Goal: Check status: Check status

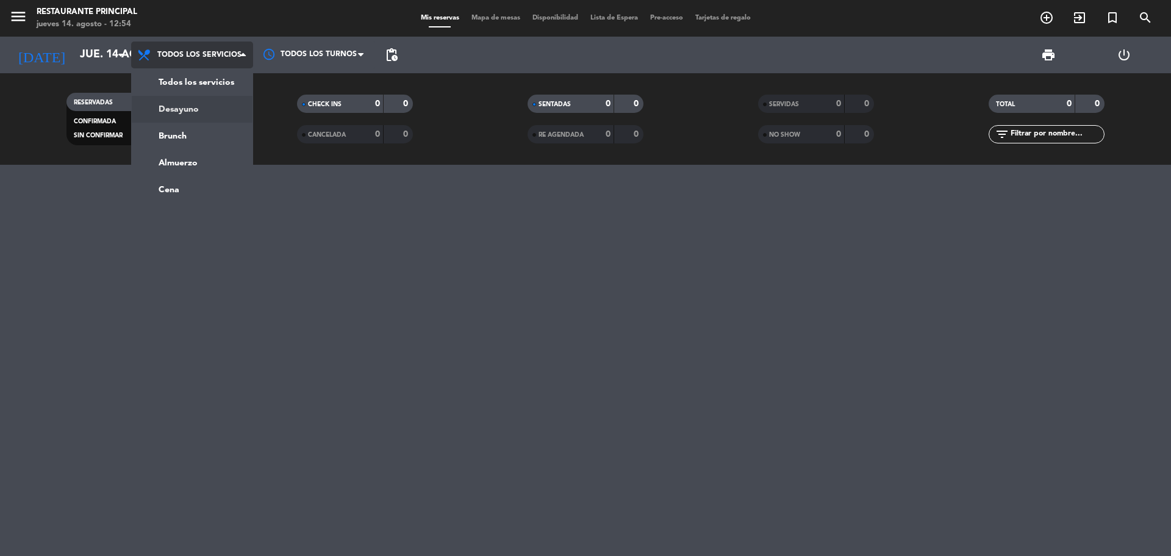
click at [190, 108] on div "menu Restaurante Principal [DATE] 14. agosto - 12:54 Mis reservas Mapa de mesas…" at bounding box center [585, 82] width 1171 height 165
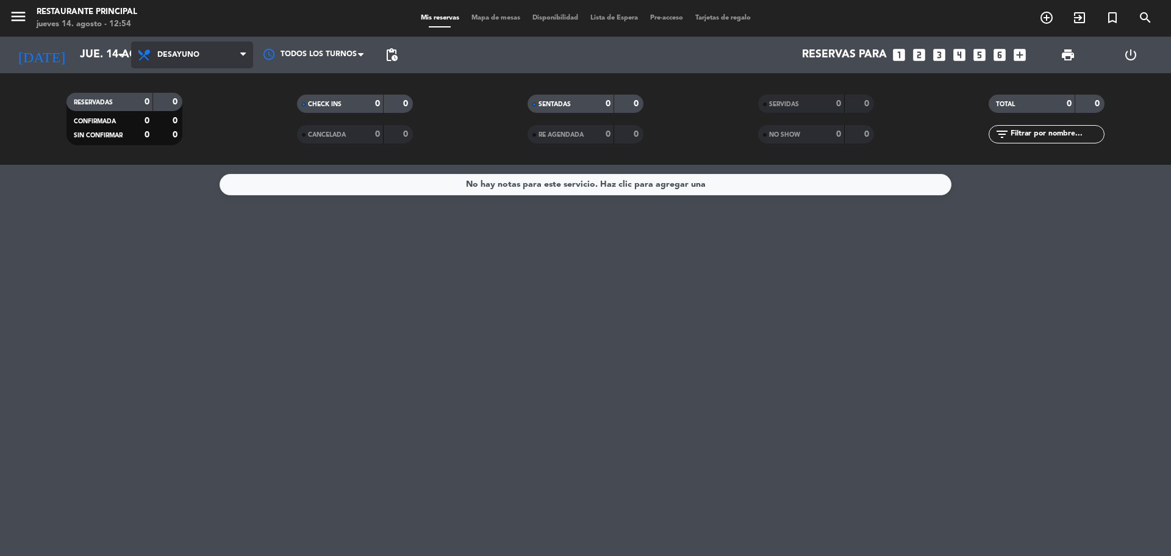
click at [210, 63] on span "Desayuno" at bounding box center [192, 54] width 122 height 27
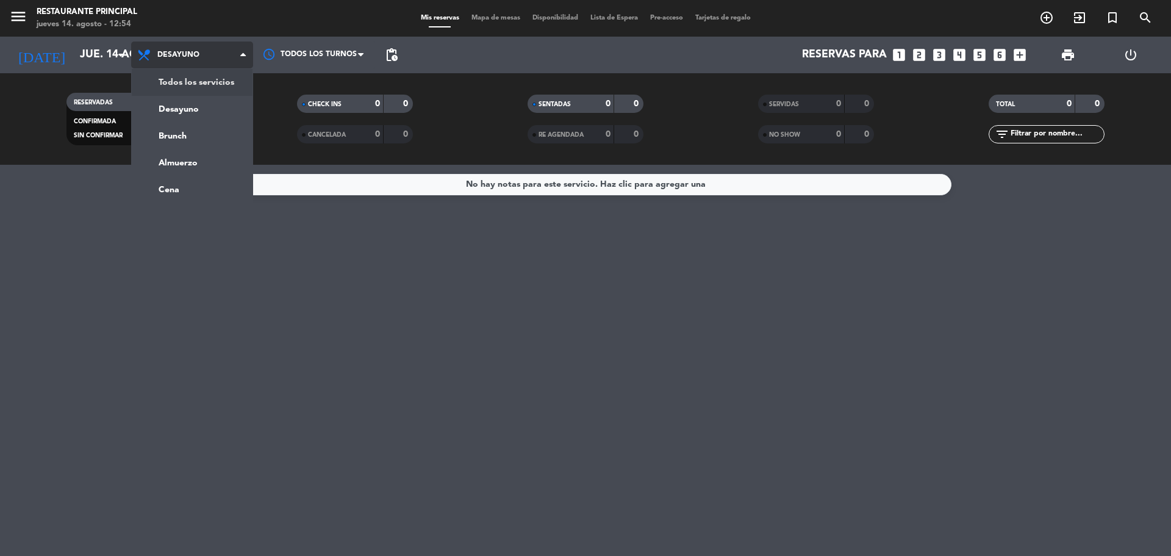
click at [210, 95] on div "menu Restaurante Principal [DATE] 14. agosto - 12:54 Mis reservas Mapa de mesas…" at bounding box center [585, 82] width 1171 height 165
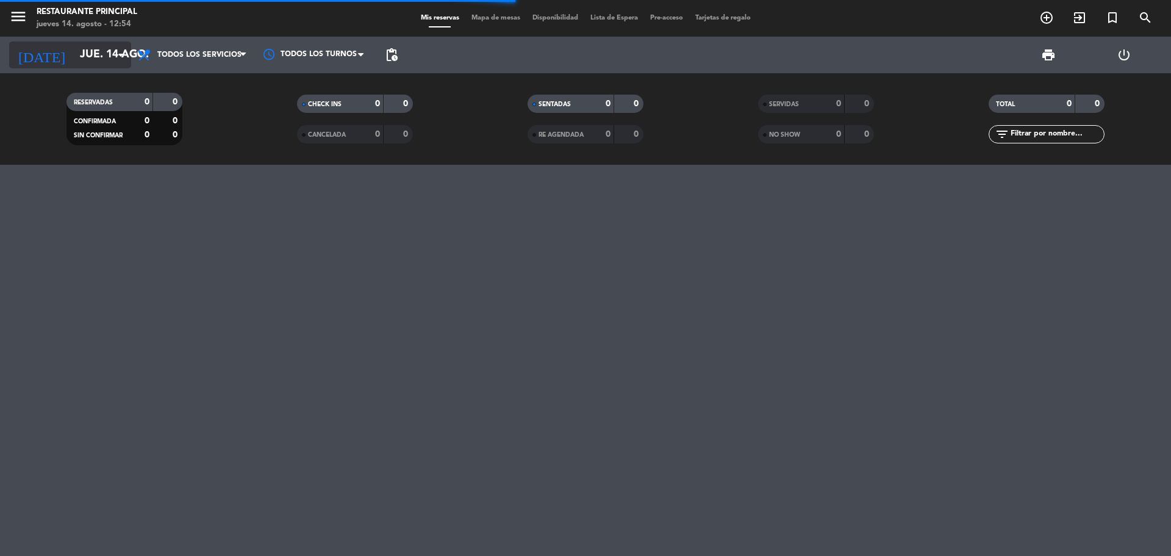
click at [97, 64] on input "jue. 14 ago." at bounding box center [145, 55] width 142 height 24
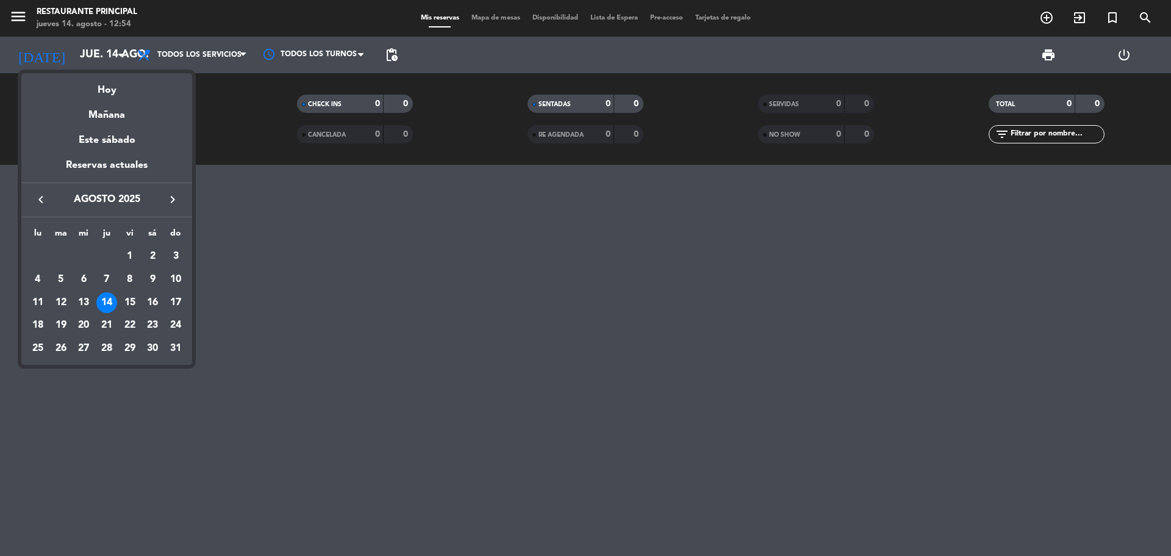
click at [302, 278] on div at bounding box center [585, 278] width 1171 height 556
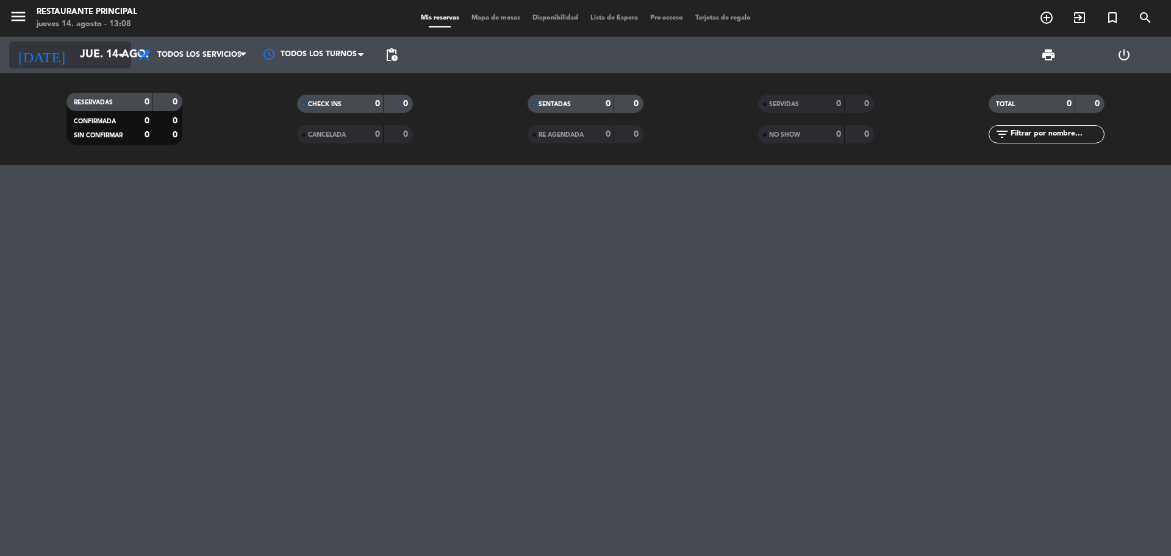
click at [95, 51] on input "jue. 14 ago." at bounding box center [145, 55] width 142 height 24
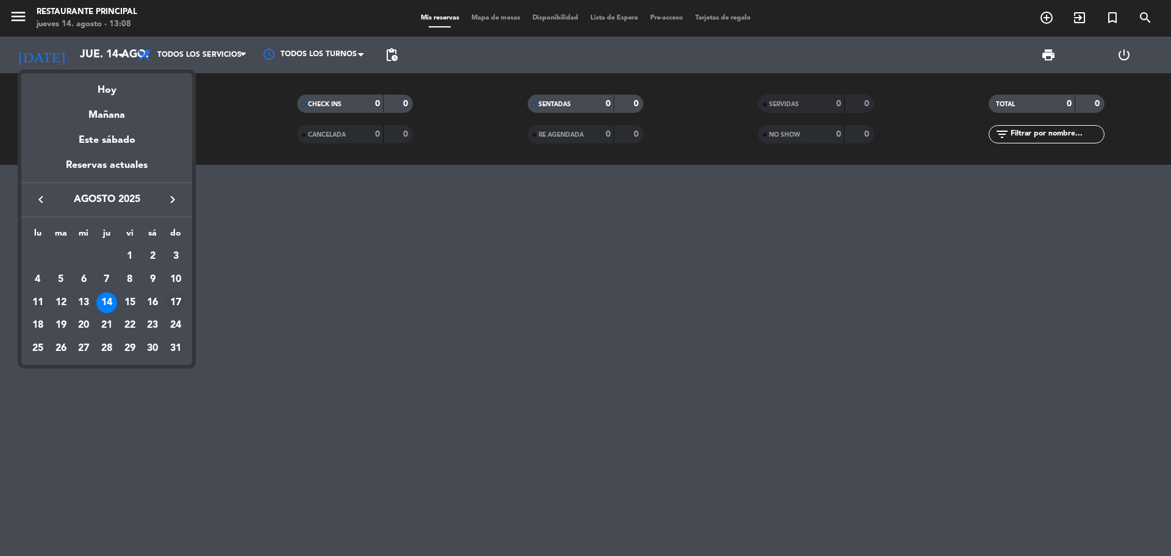
click at [174, 307] on div "17" at bounding box center [175, 302] width 21 height 21
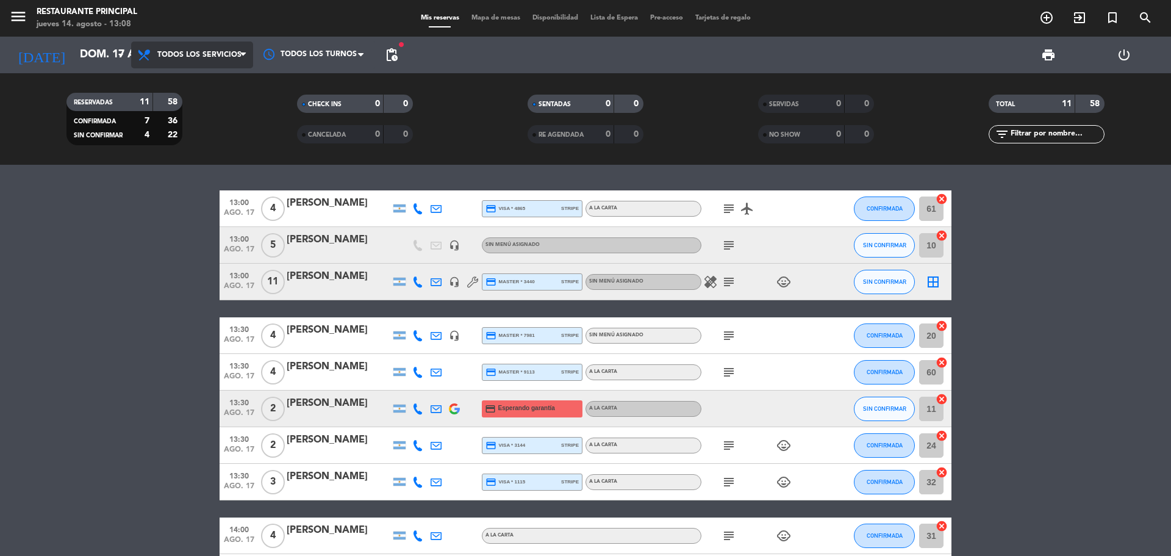
click at [189, 62] on span "Todos los servicios" at bounding box center [192, 54] width 122 height 27
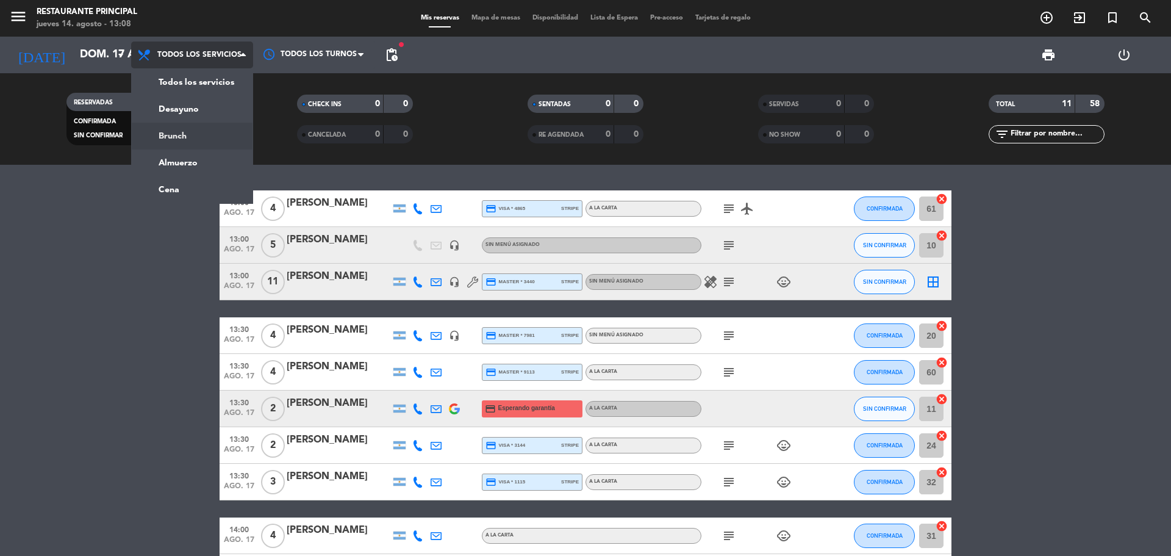
click at [187, 129] on div "menu Restaurante Principal [DATE] 14. agosto - 13:08 Mis reservas Mapa de mesas…" at bounding box center [585, 82] width 1171 height 165
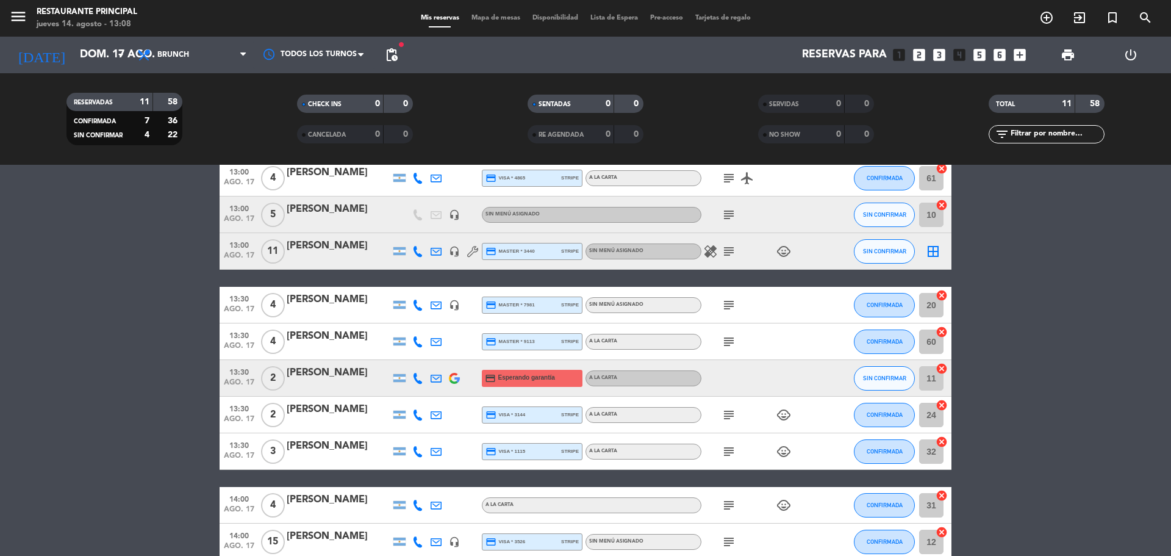
scroll to position [122, 0]
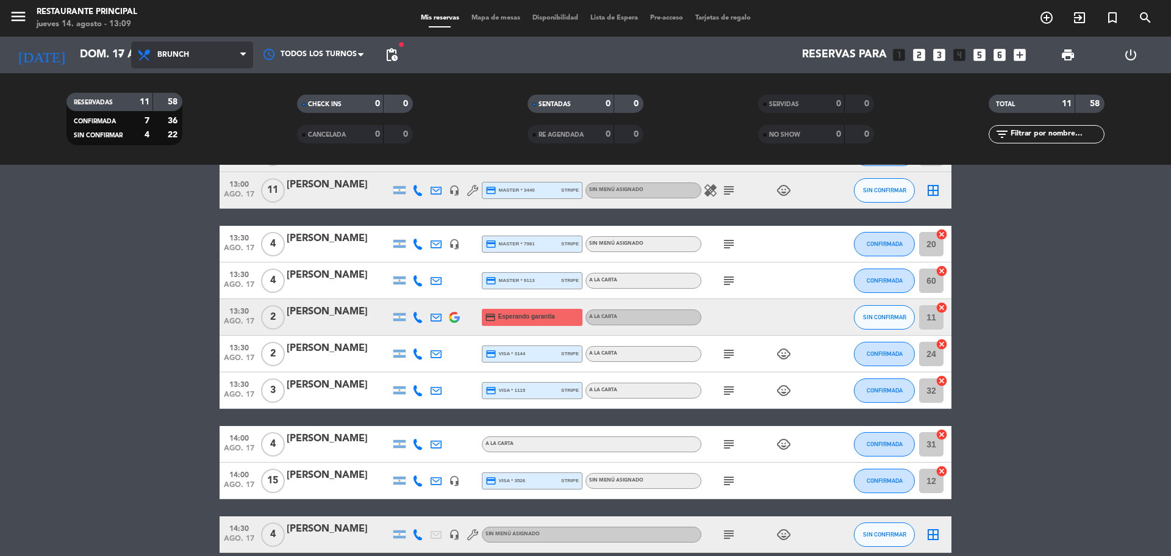
click at [170, 62] on span "Brunch" at bounding box center [192, 54] width 122 height 27
click at [163, 171] on ng-component "menu Restaurante Principal [DATE] 14. agosto - 13:09 Mis reservas Mapa de mesas…" at bounding box center [585, 278] width 1171 height 556
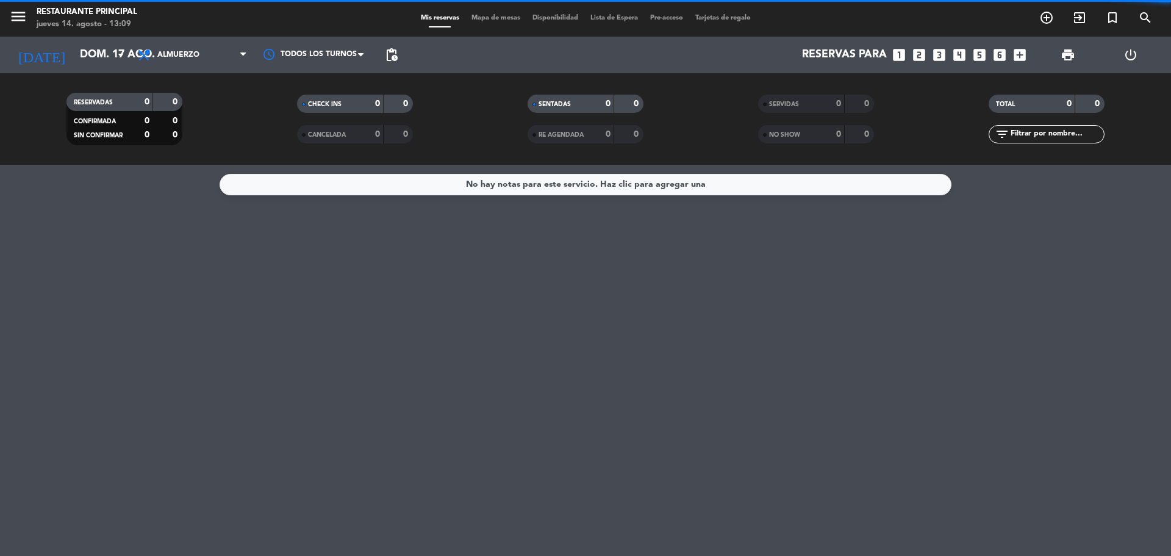
scroll to position [0, 0]
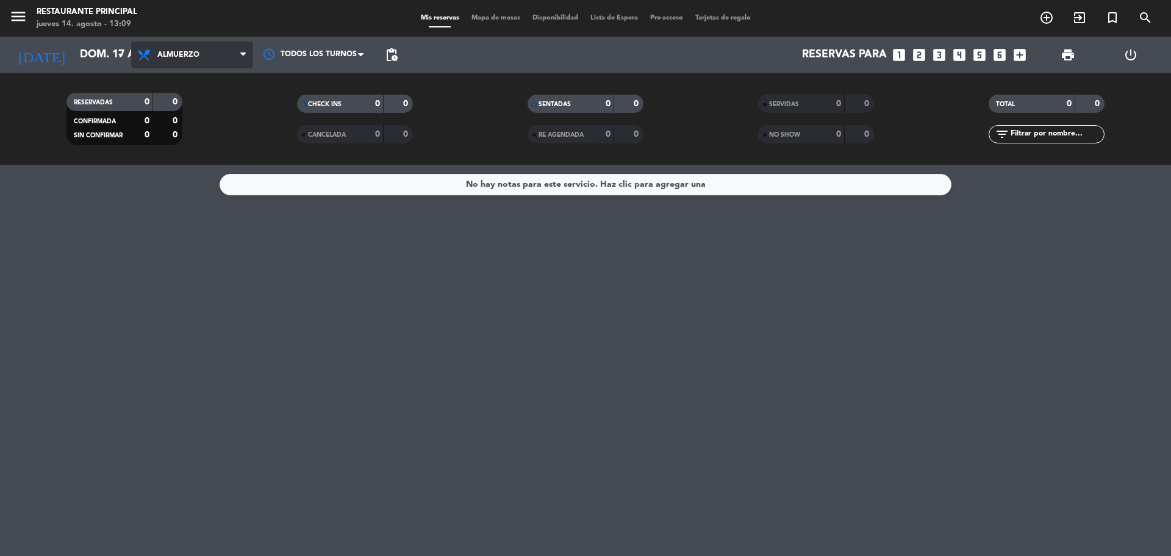
click at [170, 51] on span "Almuerzo" at bounding box center [178, 55] width 42 height 9
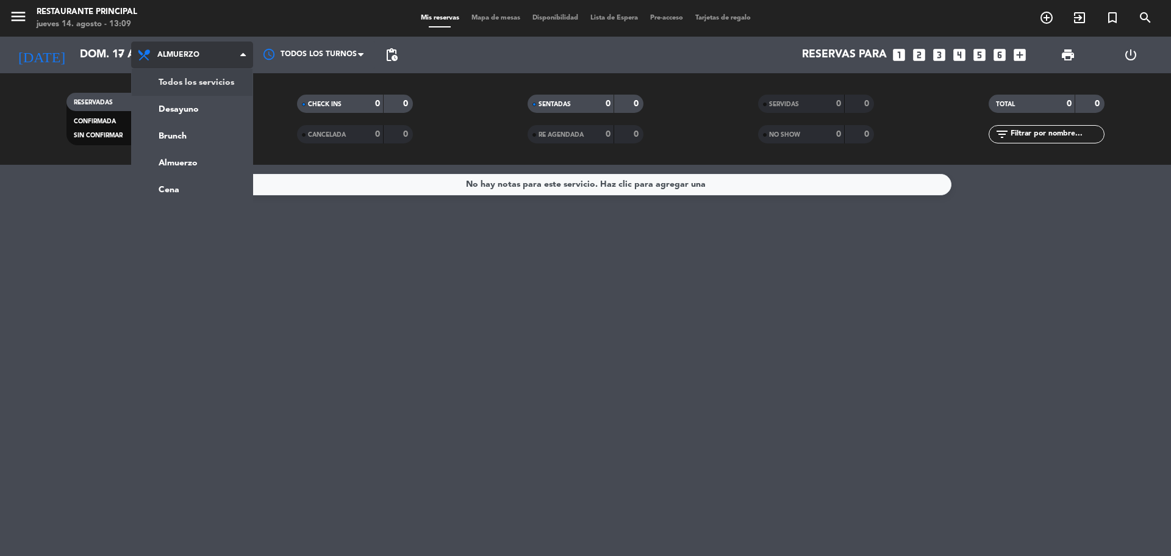
click at [167, 90] on div "menu Restaurante Principal [DATE] 14. agosto - 13:09 Mis reservas Mapa de mesas…" at bounding box center [585, 82] width 1171 height 165
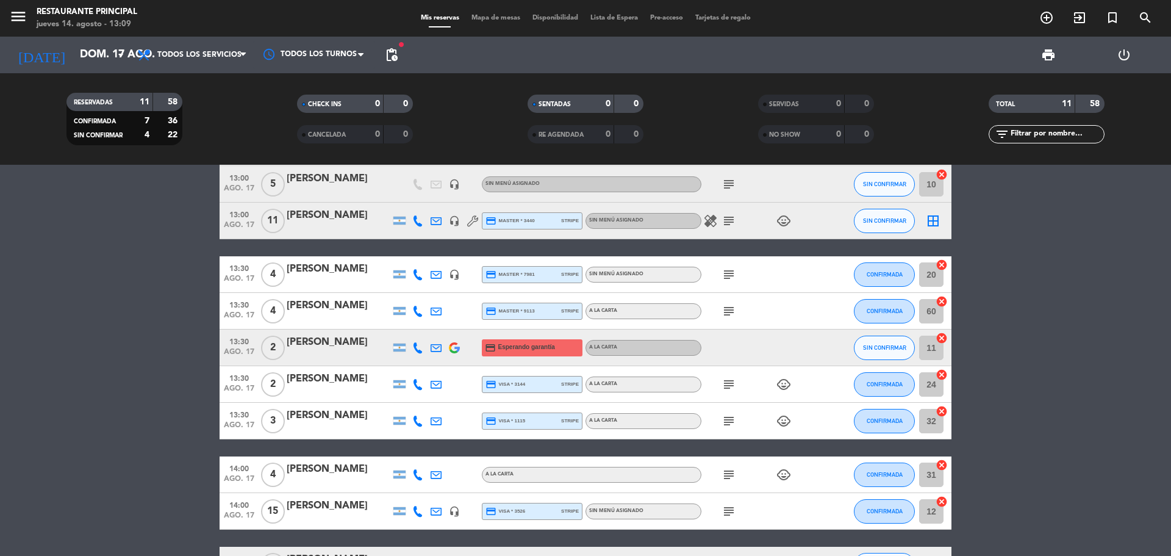
scroll to position [122, 0]
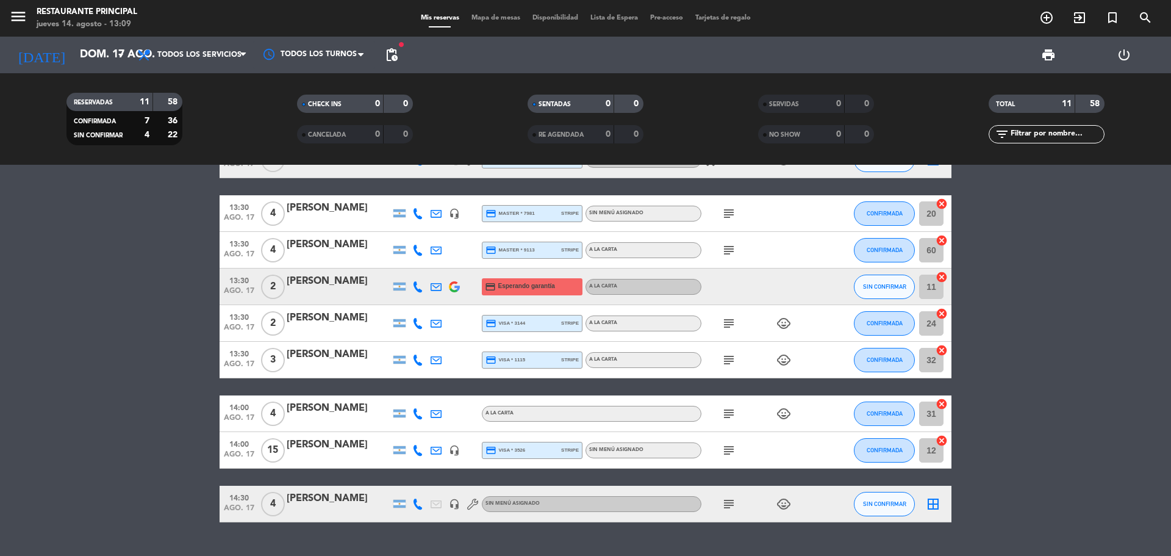
click at [725, 326] on icon "subject" at bounding box center [729, 323] width 15 height 15
click at [732, 347] on div "subject child_care" at bounding box center [757, 360] width 110 height 36
click at [728, 362] on icon "subject" at bounding box center [729, 360] width 15 height 15
click at [730, 242] on div "subject" at bounding box center [757, 250] width 110 height 36
click at [731, 251] on icon "subject" at bounding box center [729, 250] width 15 height 15
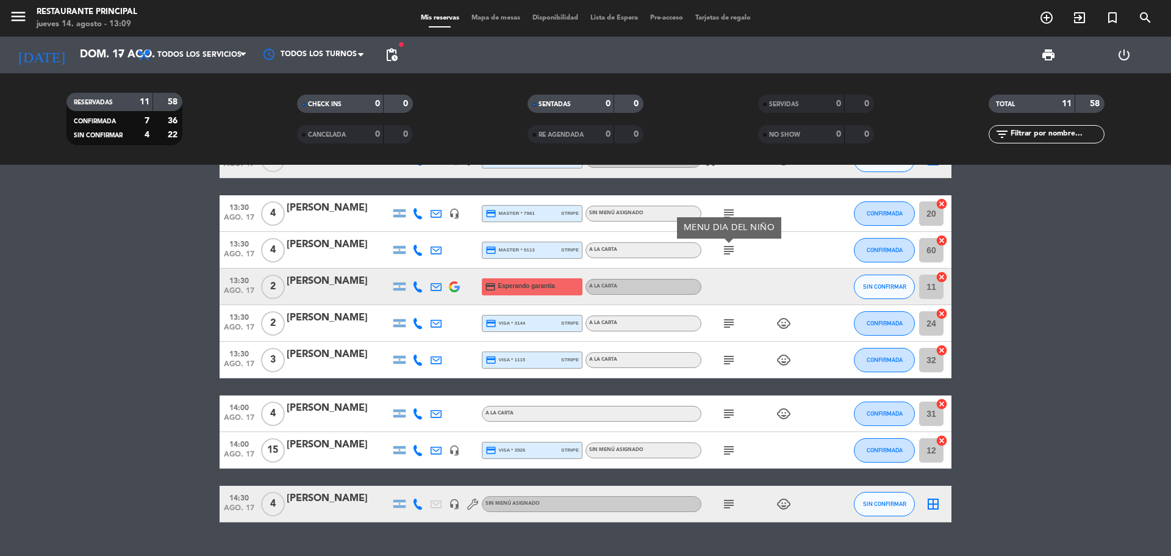
click at [730, 207] on icon "subject" at bounding box center [729, 213] width 15 height 15
click at [1114, 266] on bookings-row "13:00 [DATE] 4 [PERSON_NAME] credit_card visa * 4865 stripe A LA CARTA subject …" at bounding box center [585, 295] width 1171 height 454
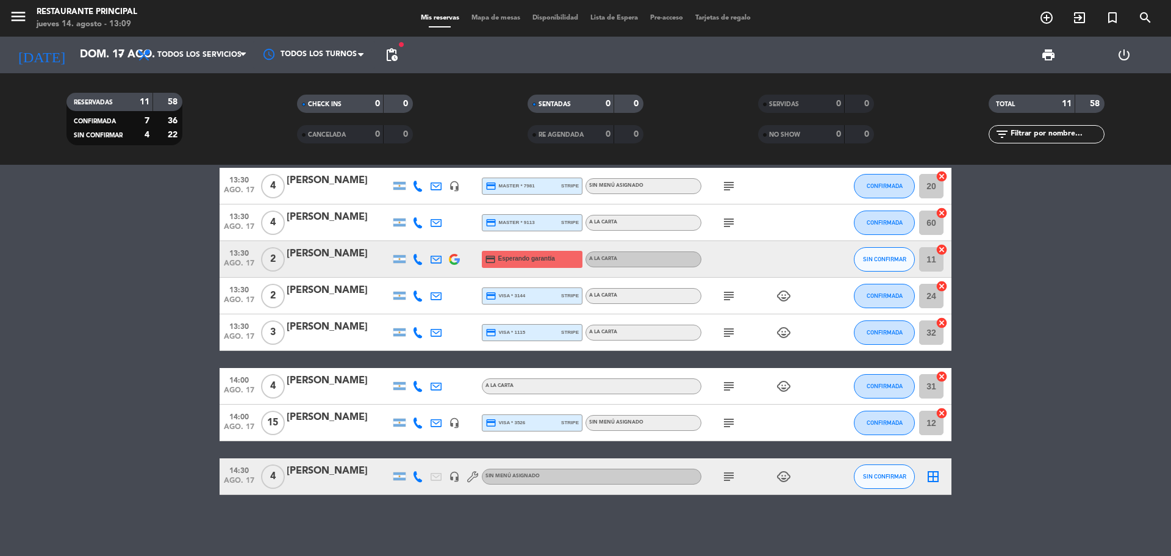
scroll to position [0, 0]
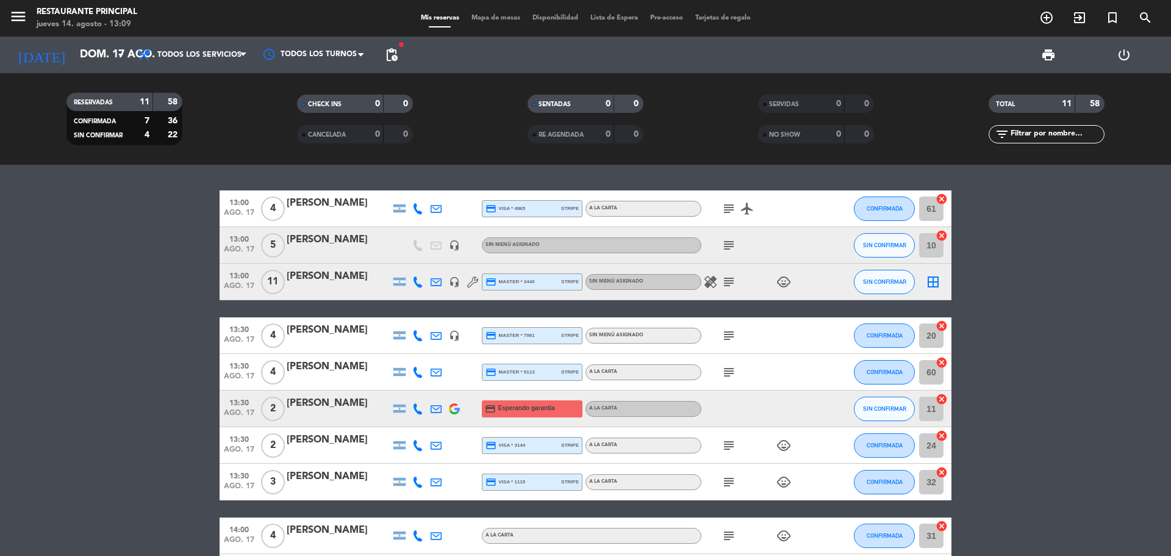
click at [730, 204] on icon "subject" at bounding box center [729, 208] width 15 height 15
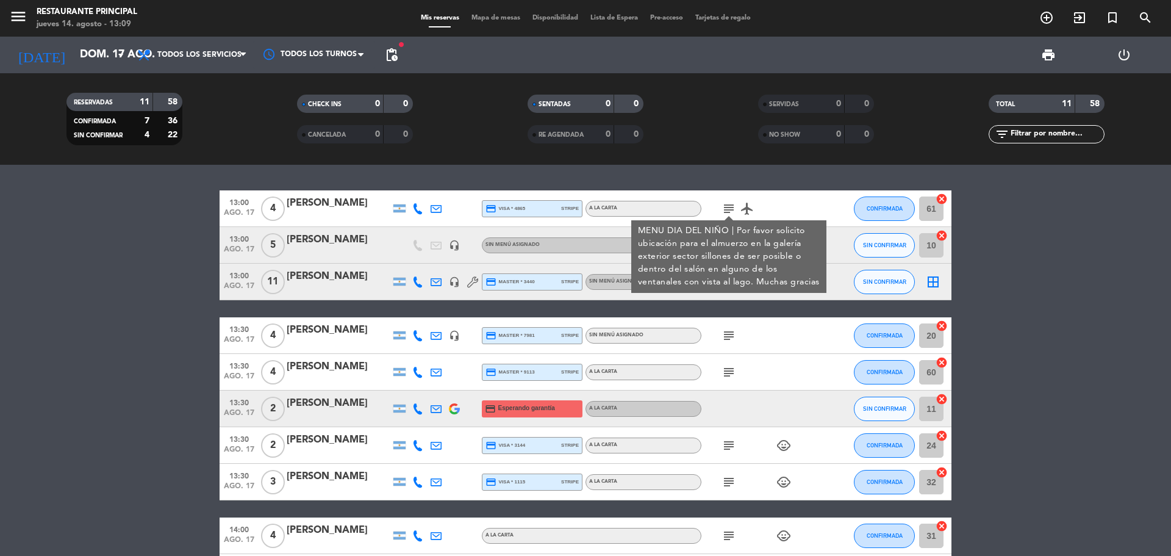
click at [1020, 272] on bookings-row "13:00 [DATE] 4 [PERSON_NAME] credit_card visa * 4865 stripe A LA CARTA subject …" at bounding box center [585, 417] width 1171 height 454
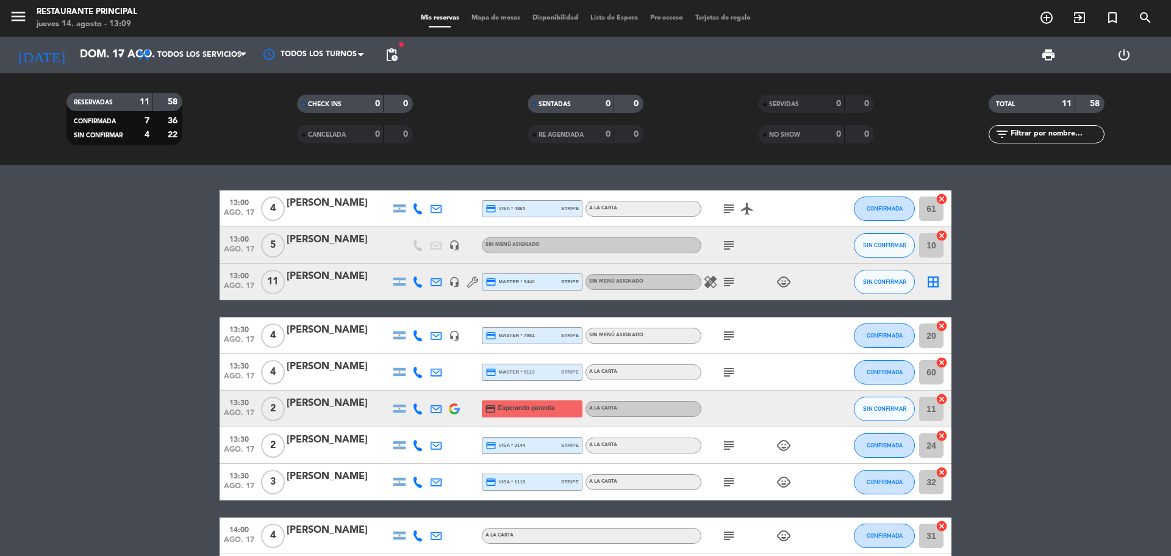
click at [729, 248] on icon "subject" at bounding box center [729, 245] width 15 height 15
click at [731, 287] on icon "subject" at bounding box center [729, 282] width 15 height 15
click at [731, 336] on icon "subject" at bounding box center [729, 335] width 15 height 15
drag, startPoint x: 733, startPoint y: 359, endPoint x: 733, endPoint y: 381, distance: 22.6
click at [733, 368] on div "MENU DIA DEL NIÑO" at bounding box center [729, 357] width 104 height 21
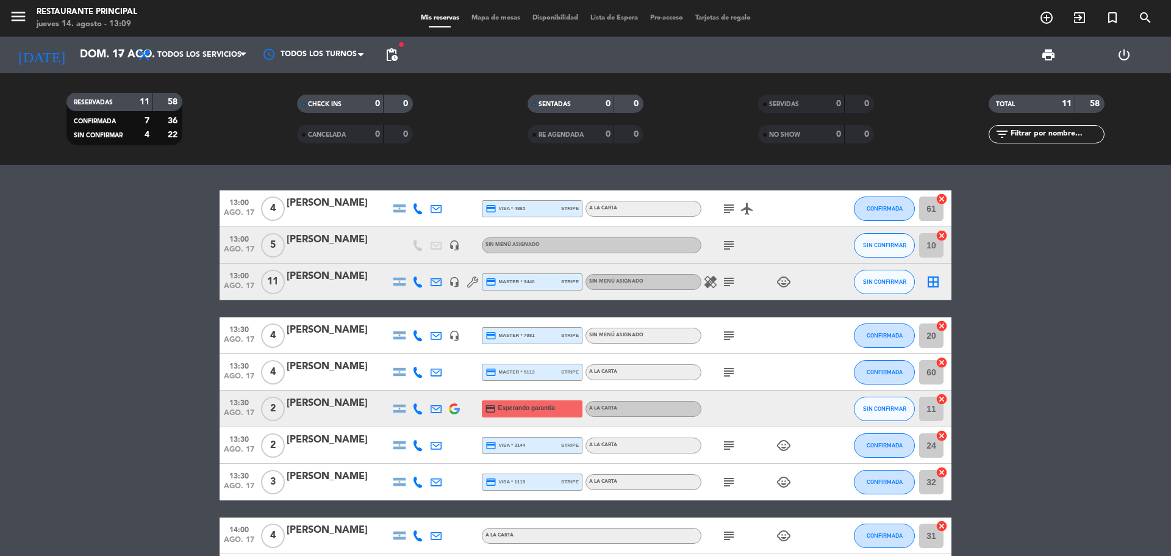
click at [733, 381] on div "subject" at bounding box center [757, 372] width 110 height 36
click at [1060, 263] on bookings-row "13:00 [DATE] 4 [PERSON_NAME] credit_card visa * 4865 stripe A LA CARTA subject …" at bounding box center [585, 417] width 1171 height 454
click at [68, 233] on bookings-row "13:00 [DATE] 4 [PERSON_NAME] credit_card visa * 4865 stripe A LA CARTA subject …" at bounding box center [585, 417] width 1171 height 454
click at [201, 54] on span "Todos los servicios" at bounding box center [199, 55] width 84 height 9
click at [73, 164] on div "RESERVADAS 11 58 CONFIRMADA 7 36 SIN CONFIRMAR 4 22 CHECK INS 0 0 CANCELADA 0 0…" at bounding box center [585, 119] width 1171 height 92
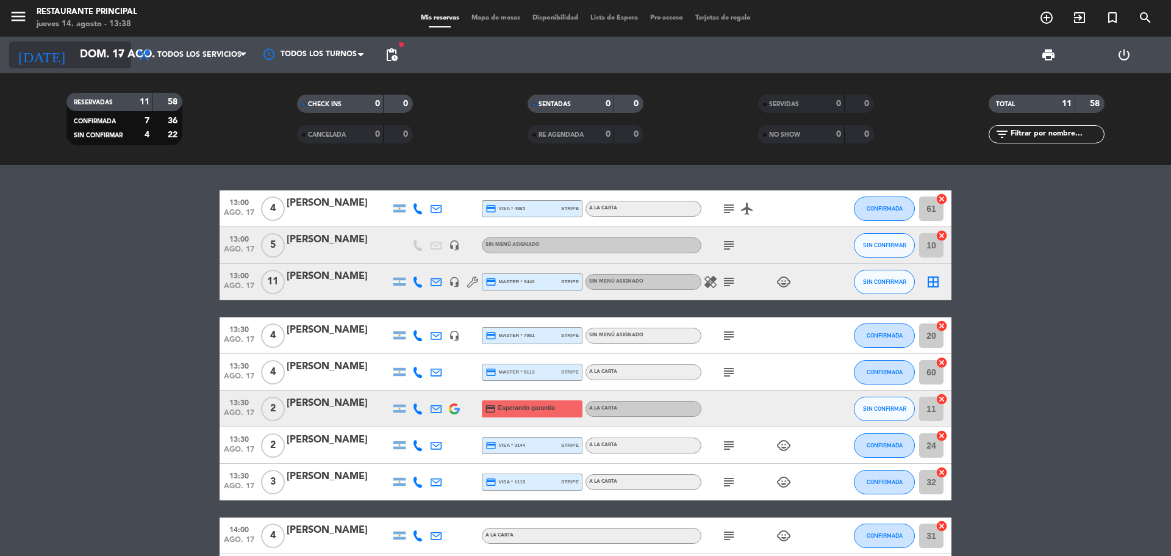
click at [101, 64] on input "dom. 17 ago." at bounding box center [145, 55] width 142 height 24
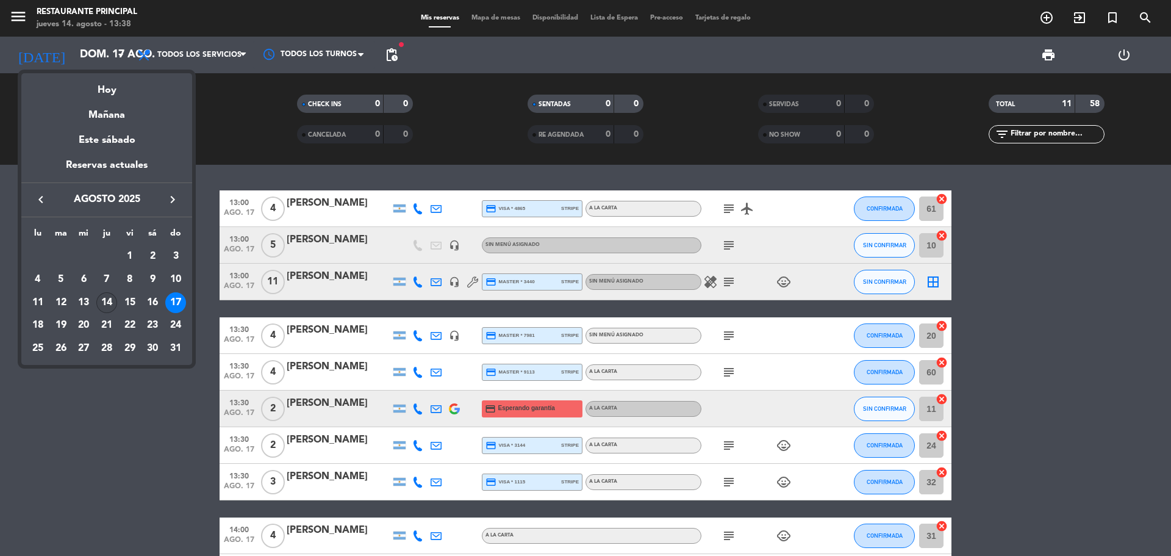
click at [111, 303] on div "14" at bounding box center [106, 302] width 21 height 21
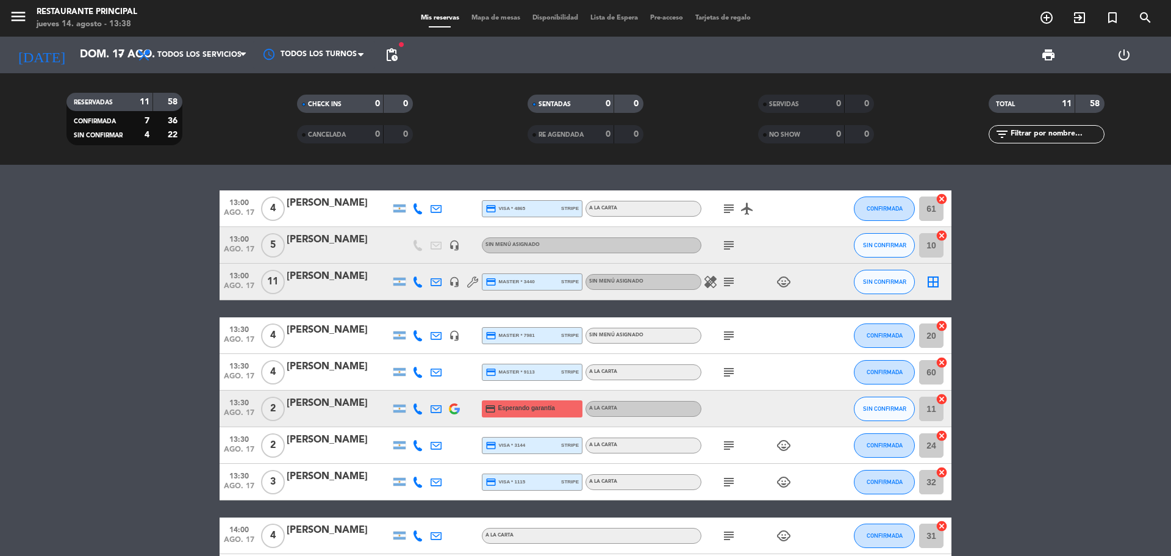
type input "jue. 14 ago."
